Goal: Task Accomplishment & Management: Manage account settings

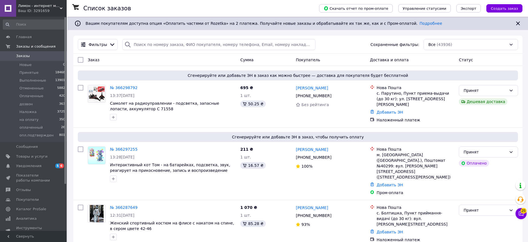
scroll to position [688, 0]
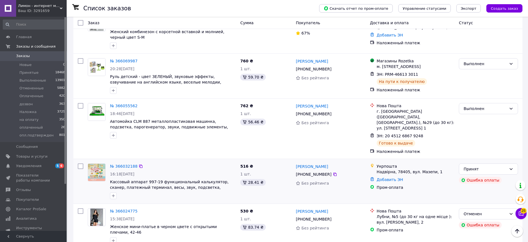
click at [458, 161] on div "Принят Ошибка оплаты" at bounding box center [489, 181] width 64 height 40
click at [479, 163] on div "Принят" at bounding box center [488, 168] width 59 height 11
click at [479, 144] on li "Отменен" at bounding box center [488, 146] width 59 height 10
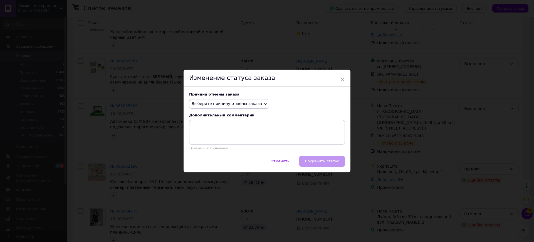
click at [234, 106] on span "Выберите причину отмены заказа" at bounding box center [229, 103] width 80 height 9
click at [232, 130] on li "Оплата не поступила" at bounding box center [228, 130] width 79 height 8
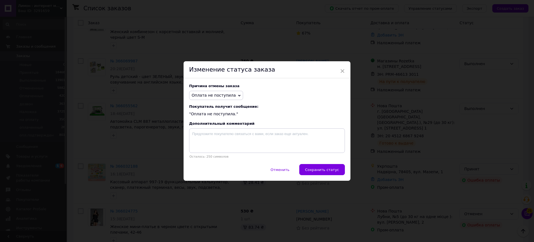
click at [325, 168] on span "Сохранить статус" at bounding box center [322, 169] width 34 height 4
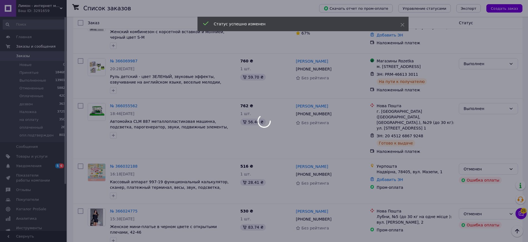
click at [116, 121] on div at bounding box center [264, 121] width 528 height 242
click at [126, 121] on div at bounding box center [264, 121] width 528 height 242
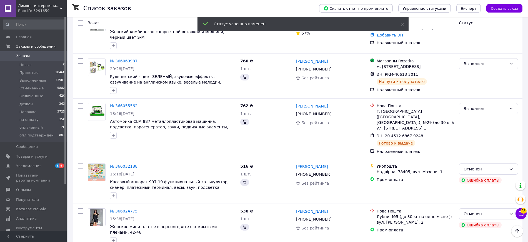
click at [126, 164] on link "№ 366032188" at bounding box center [124, 166] width 28 height 4
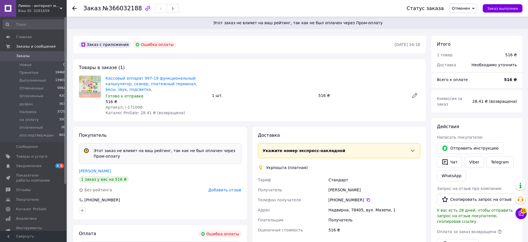
click at [229, 187] on span "Добавить отзыв" at bounding box center [224, 189] width 33 height 4
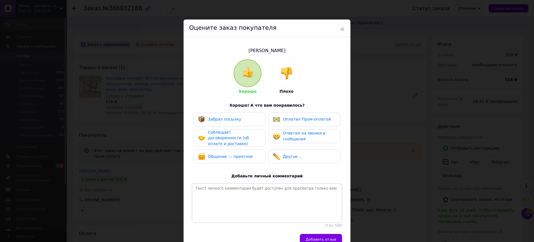
click at [286, 79] on div at bounding box center [286, 72] width 27 height 27
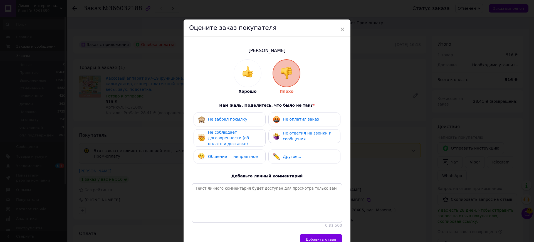
drag, startPoint x: 247, startPoint y: 151, endPoint x: 247, endPoint y: 145, distance: 6.4
click at [247, 150] on div "Общение — неприятное" at bounding box center [229, 156] width 72 height 14
drag, startPoint x: 251, startPoint y: 137, endPoint x: 292, endPoint y: 134, distance: 40.7
click at [249, 136] on span "Не соблюдает договоренности (об оплате и доставке)" at bounding box center [228, 138] width 41 height 16
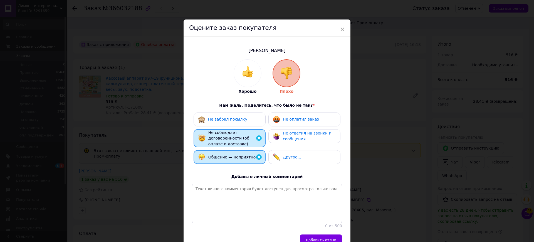
drag, startPoint x: 300, startPoint y: 132, endPoint x: 299, endPoint y: 118, distance: 13.3
click at [300, 131] on span "Не ответил на звонки и сообщения" at bounding box center [307, 136] width 49 height 10
click at [299, 118] on span "Не оплатил заказ" at bounding box center [301, 119] width 36 height 4
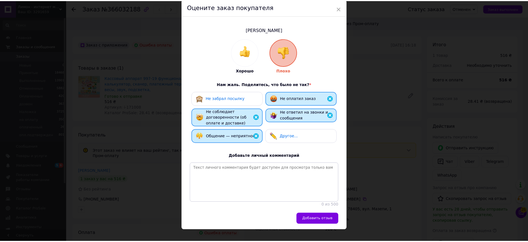
scroll to position [32, 0]
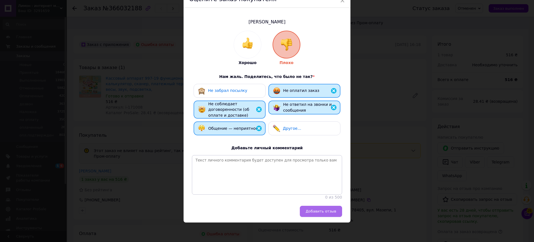
click at [335, 213] on button "Добавить отзыв" at bounding box center [321, 210] width 42 height 11
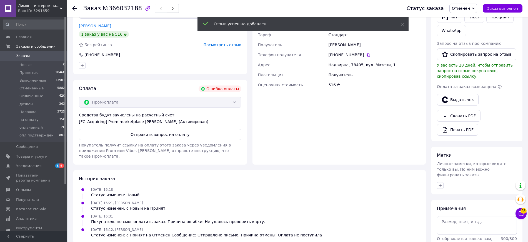
scroll to position [165, 0]
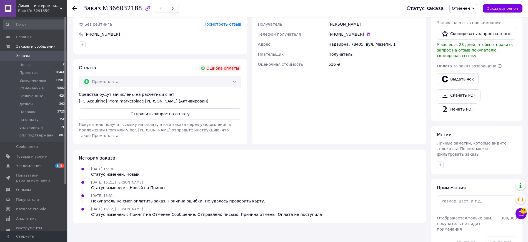
click at [41, 10] on div "Ваш ID: 3291659" at bounding box center [42, 10] width 49 height 5
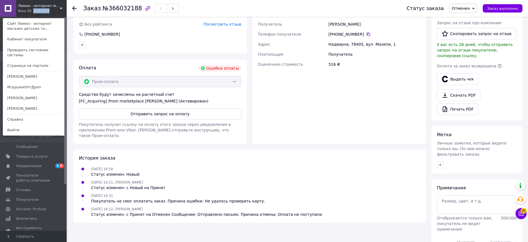
click at [41, 10] on div "Ваш ID: 3291659" at bounding box center [29, 10] width 23 height 5
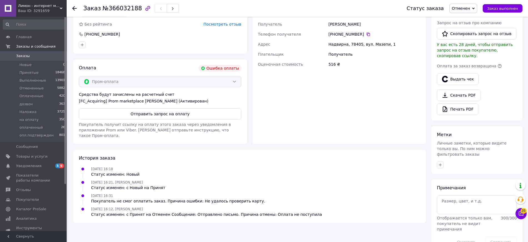
click at [55, 5] on span "Лимон - интернет магазин детских товаров" at bounding box center [39, 5] width 42 height 5
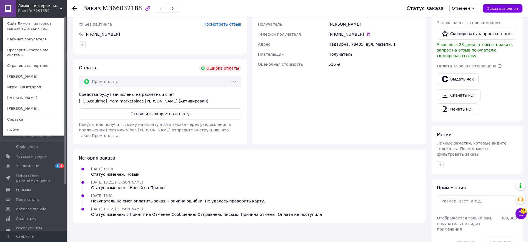
drag, startPoint x: 38, startPoint y: 83, endPoint x: 35, endPoint y: 83, distance: 3.1
click at [38, 83] on link "ИгрушкиОптДроп" at bounding box center [33, 87] width 61 height 11
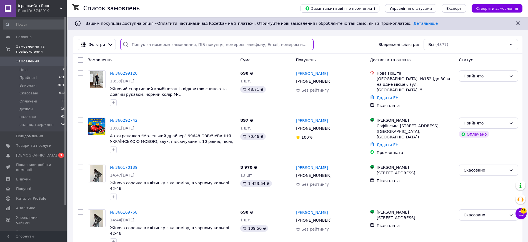
click at [243, 41] on input "search" at bounding box center [216, 44] width 193 height 11
paste input "365087714"
type input "365087714"
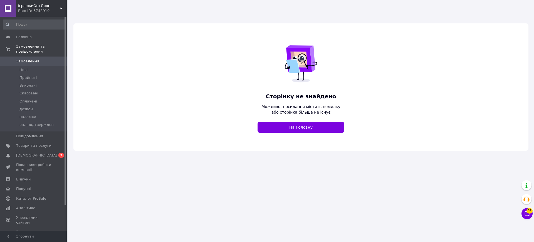
click at [48, 8] on div "Ваш ID: 3748919" at bounding box center [42, 10] width 49 height 5
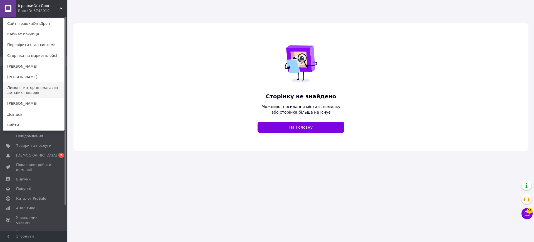
click at [42, 86] on link "Лимон - интернет магазин детских товаров" at bounding box center [33, 90] width 61 height 16
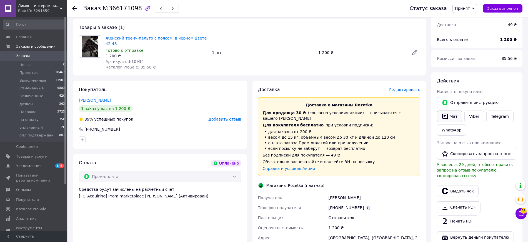
scroll to position [12, 0]
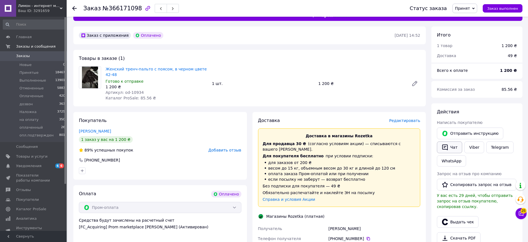
click at [453, 146] on button "Чат" at bounding box center [449, 147] width 25 height 12
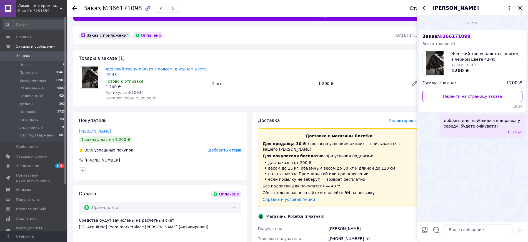
click at [459, 118] on span "доброго дня. найближча відправка у середу. будете очікувати?" at bounding box center [483, 123] width 79 height 11
copy span "доброго дня. найближча відправка у середу. будете очікувати?"
click at [474, 233] on textarea at bounding box center [478, 229] width 68 height 11
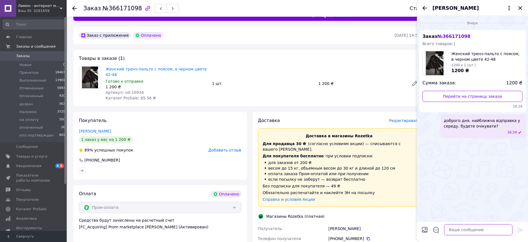
paste textarea "доброго дня. найближча відправка у середу. будете очікувати?"
type textarea "доброго дня. найближча відправка у середу. будете очікувати?"
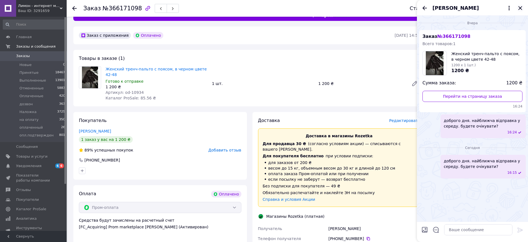
click at [519, 10] on icon "Закрыть" at bounding box center [520, 8] width 7 height 7
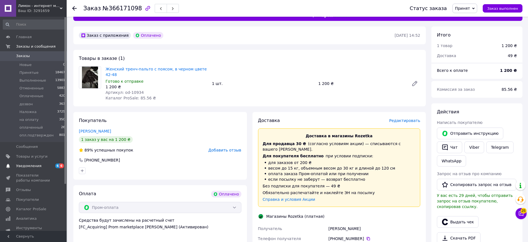
click at [60, 165] on span "6" at bounding box center [61, 165] width 4 height 5
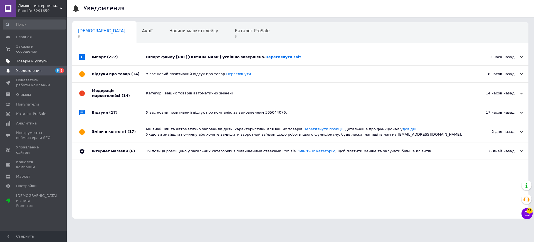
click at [42, 59] on span "Товары и услуги" at bounding box center [31, 61] width 31 height 5
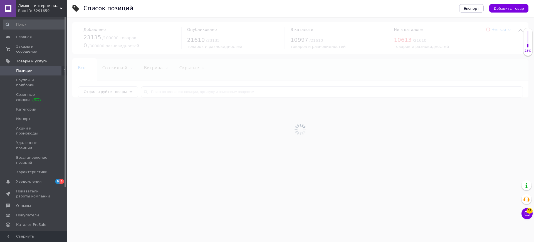
click at [230, 91] on div at bounding box center [300, 129] width 467 height 225
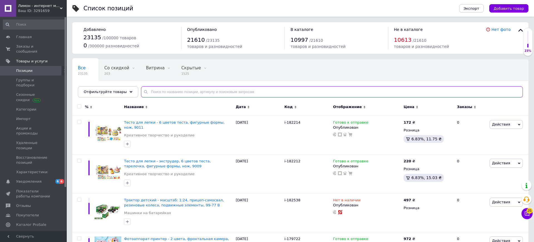
click at [230, 91] on input "text" at bounding box center [332, 91] width 382 height 11
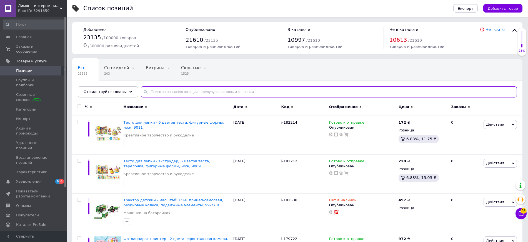
paste input "od-10978"
type input "od-10978"
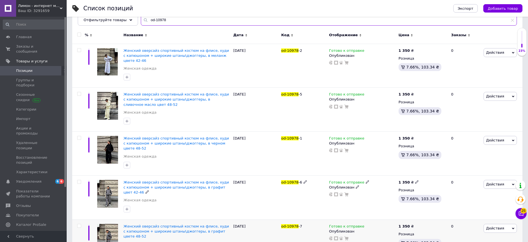
scroll to position [104, 0]
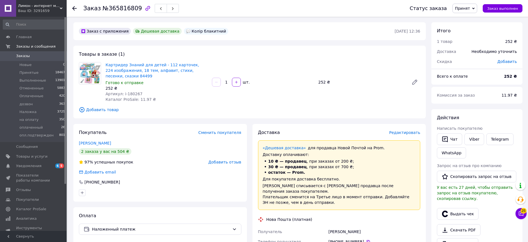
click at [476, 9] on span "Принят" at bounding box center [465, 8] width 25 height 9
click at [474, 27] on li "Отменен" at bounding box center [473, 28] width 40 height 8
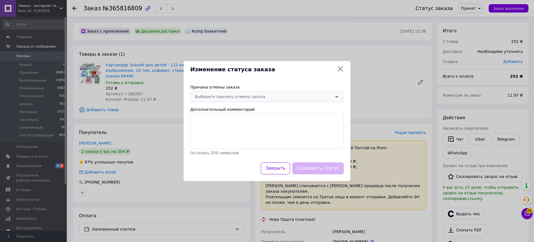
click at [239, 99] on div "Выберите причину отмены заказа" at bounding box center [266, 96] width 153 height 11
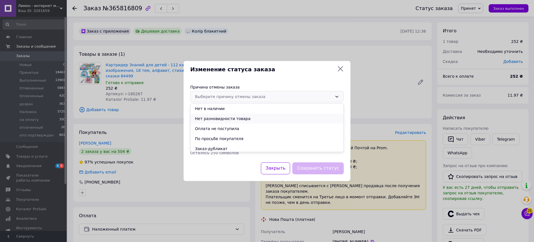
click at [241, 120] on li "Нет разновидности товара" at bounding box center [266, 118] width 153 height 10
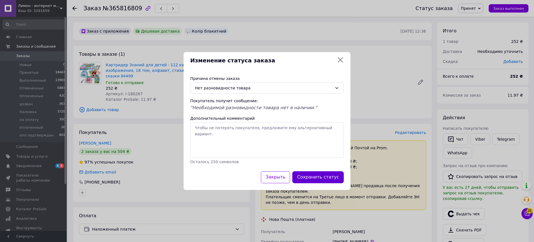
click at [325, 179] on button "Сохранить статус" at bounding box center [317, 177] width 51 height 12
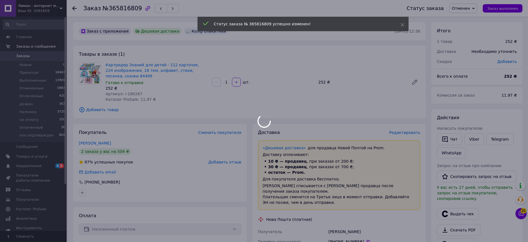
click at [104, 143] on div at bounding box center [264, 121] width 528 height 242
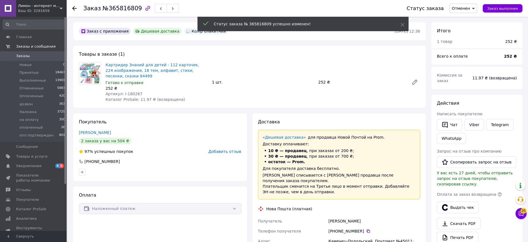
click at [104, 143] on div "2 заказа у вас на 504 ₴" at bounding box center [105, 140] width 53 height 7
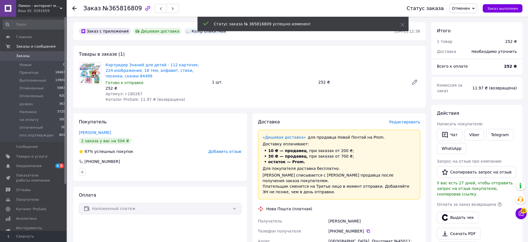
click at [106, 135] on div "Покупатель [PERSON_NAME] 2 заказа у вас на 504 ₴ 97% успешных покупок Добавить …" at bounding box center [160, 147] width 174 height 68
click at [110, 132] on link "[PERSON_NAME]" at bounding box center [95, 132] width 32 height 4
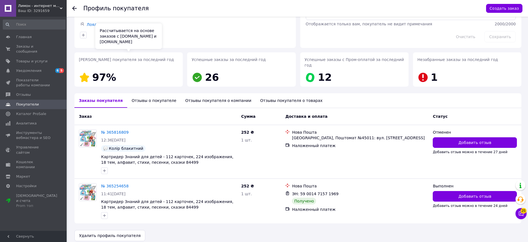
scroll to position [49, 0]
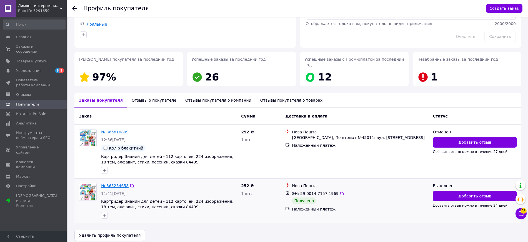
click at [108, 183] on link "№ 365254658" at bounding box center [115, 185] width 28 height 4
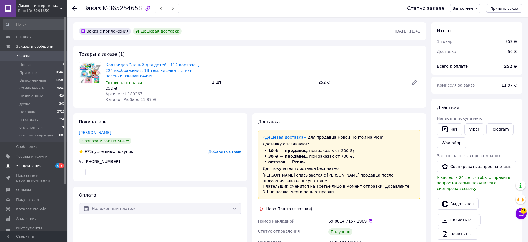
click at [50, 164] on span "Уведомления" at bounding box center [33, 165] width 35 height 5
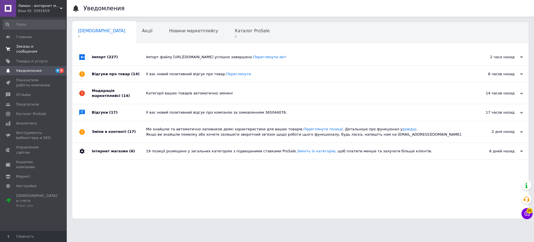
click at [43, 47] on span "Заказы и сообщения" at bounding box center [33, 49] width 35 height 10
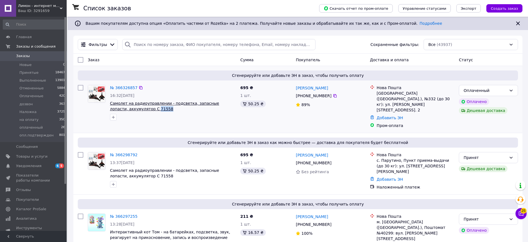
drag, startPoint x: 143, startPoint y: 111, endPoint x: 137, endPoint y: 110, distance: 6.7
click at [137, 110] on div "№ 366326857 16:32[DATE] Самолет на радиоуправлении - подсветка, запасные лопаст…" at bounding box center [173, 103] width 130 height 40
copy div "71558"
click at [54, 168] on span "6 5" at bounding box center [58, 165] width 15 height 5
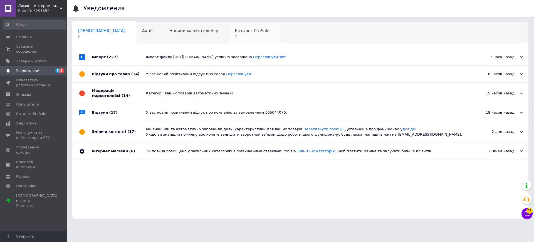
click at [229, 34] on div "Каталог ProSale 7" at bounding box center [254, 33] width 51 height 21
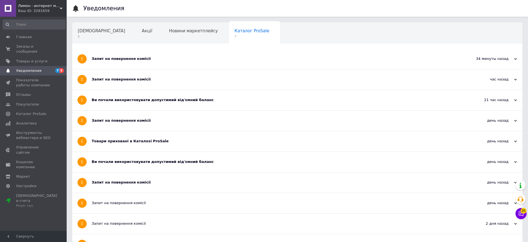
click at [137, 176] on div "Запит на повернення комісії" at bounding box center [277, 182] width 370 height 20
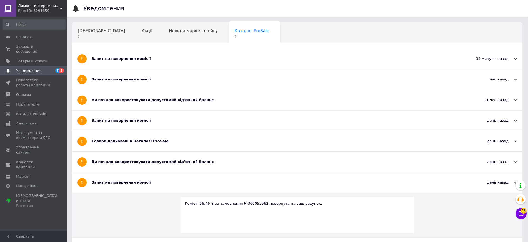
drag, startPoint x: 138, startPoint y: 164, endPoint x: 146, endPoint y: 135, distance: 29.4
click at [138, 163] on div "Ви почали використовувати допустимий від'ємний баланс" at bounding box center [277, 161] width 370 height 5
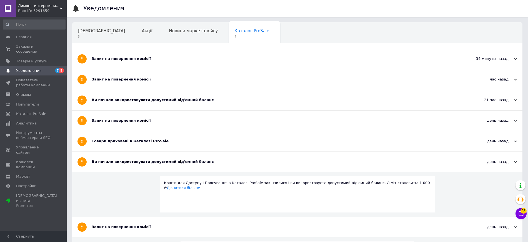
click at [146, 135] on div "Товари приховані в Каталозі ProSale" at bounding box center [277, 141] width 370 height 20
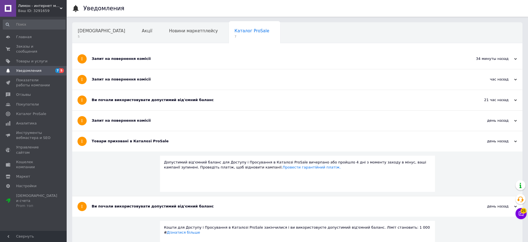
click at [145, 120] on div "Запит на повернення комісії" at bounding box center [277, 120] width 370 height 5
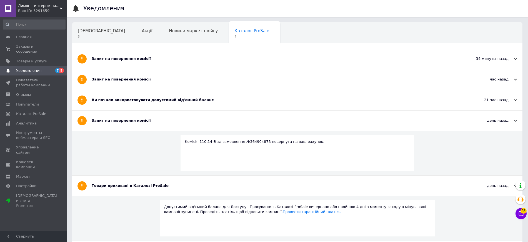
click at [152, 99] on div "Ви почали використовувати допустимий від'ємний баланс" at bounding box center [277, 99] width 370 height 5
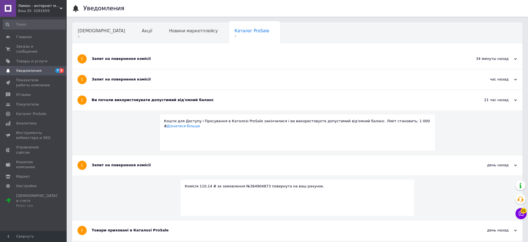
click at [148, 69] on div "Запит на повернення комісії" at bounding box center [277, 79] width 370 height 20
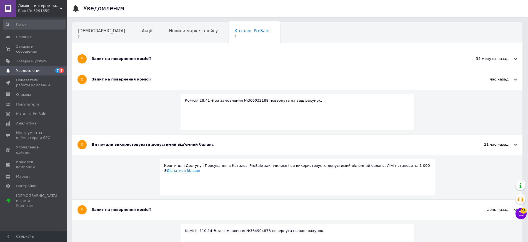
click at [148, 60] on div "Запит на повернення комісії" at bounding box center [277, 58] width 370 height 5
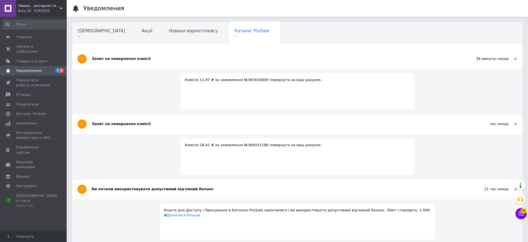
click at [148, 60] on div "Запит на повернення комісії" at bounding box center [277, 58] width 370 height 5
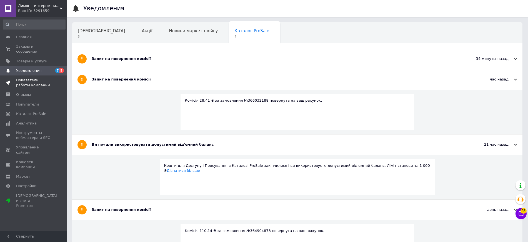
click at [35, 80] on span "Показатели работы компании" at bounding box center [33, 83] width 35 height 10
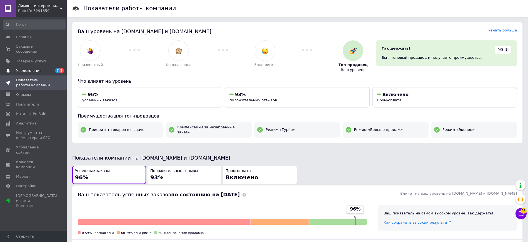
click at [52, 68] on span "7 5" at bounding box center [58, 70] width 15 height 5
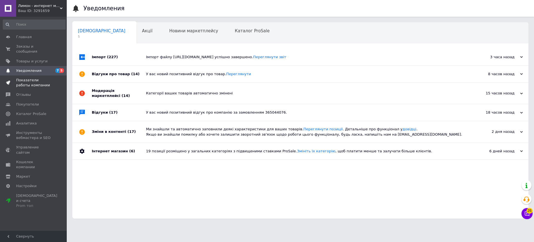
click at [56, 78] on span at bounding box center [58, 83] width 15 height 10
